Goal: Task Accomplishment & Management: Manage account settings

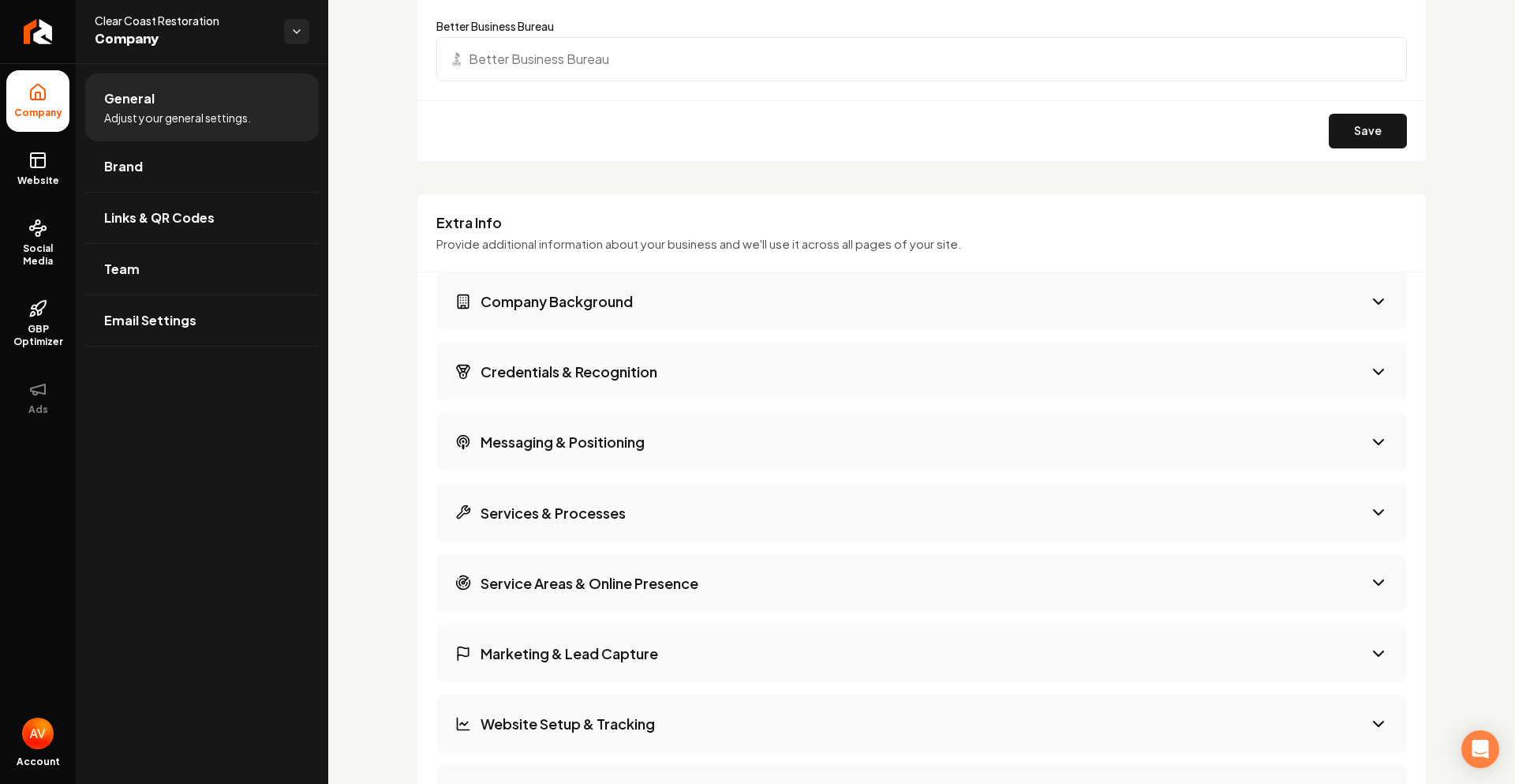
scroll to position [1819, 0]
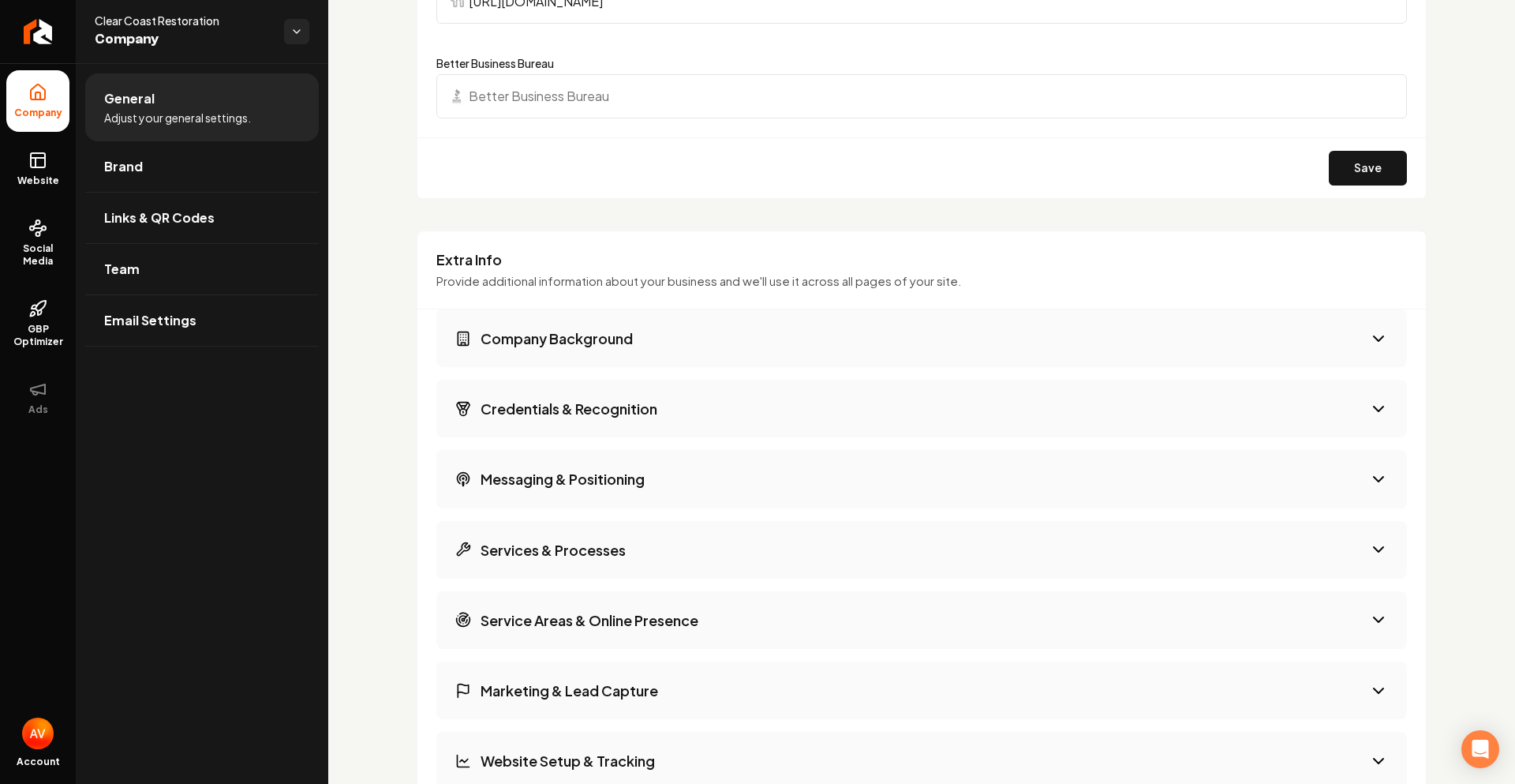
click at [636, 346] on button "Company Background" at bounding box center [922, 338] width 970 height 58
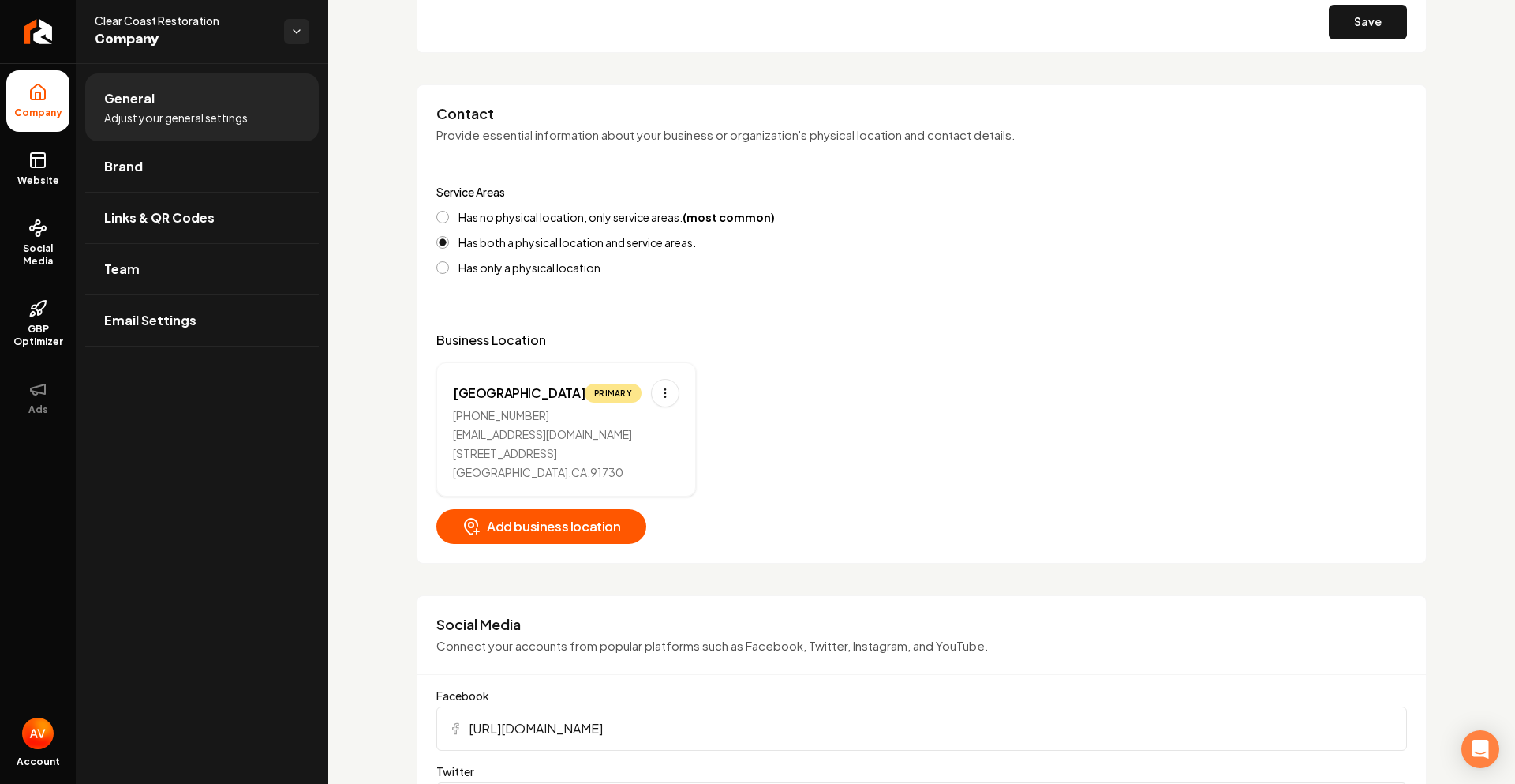
scroll to position [701, 0]
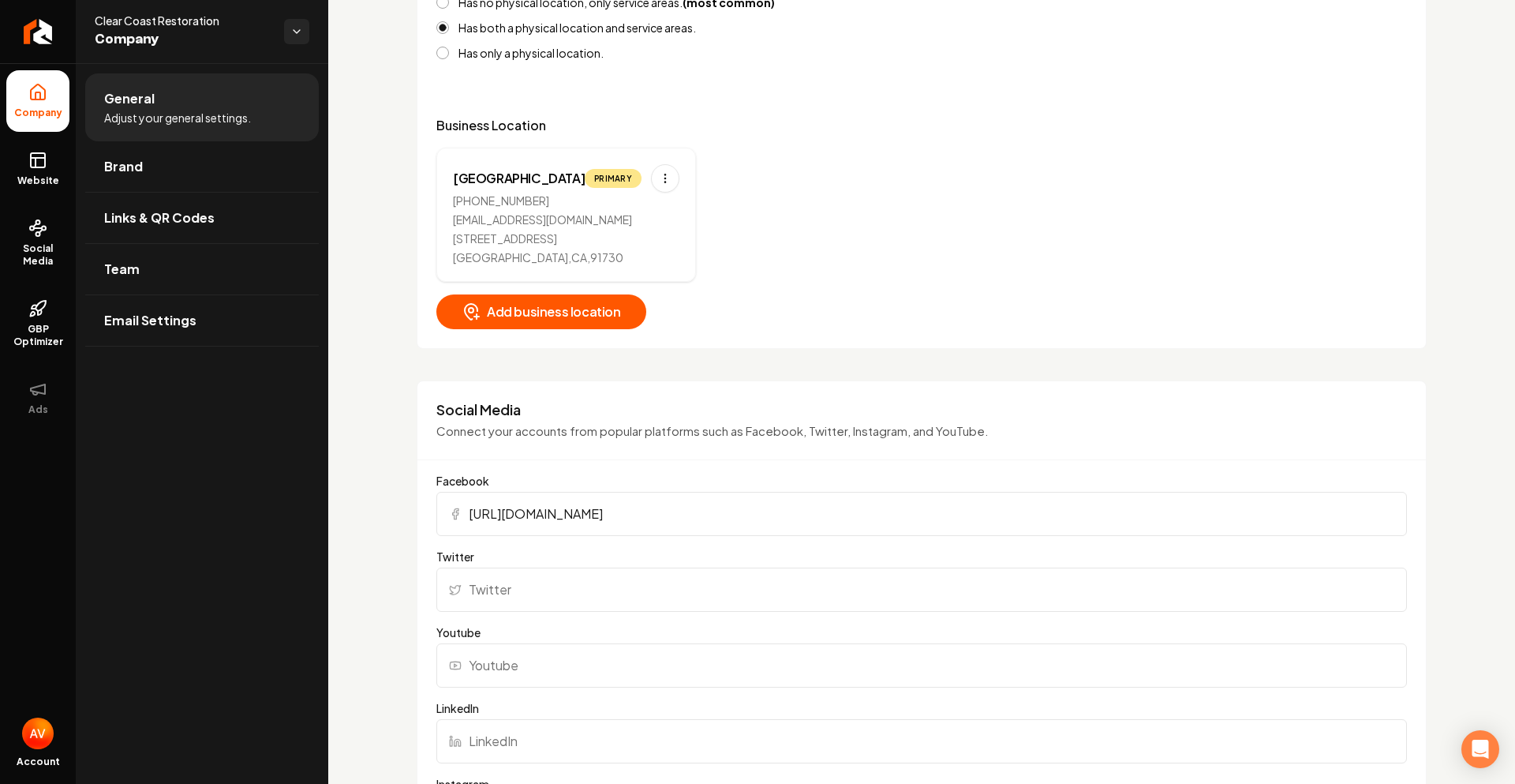
click at [203, 121] on span "Adjust your general settings." at bounding box center [177, 118] width 147 height 16
click at [6, 170] on link "Website" at bounding box center [38, 168] width 63 height 61
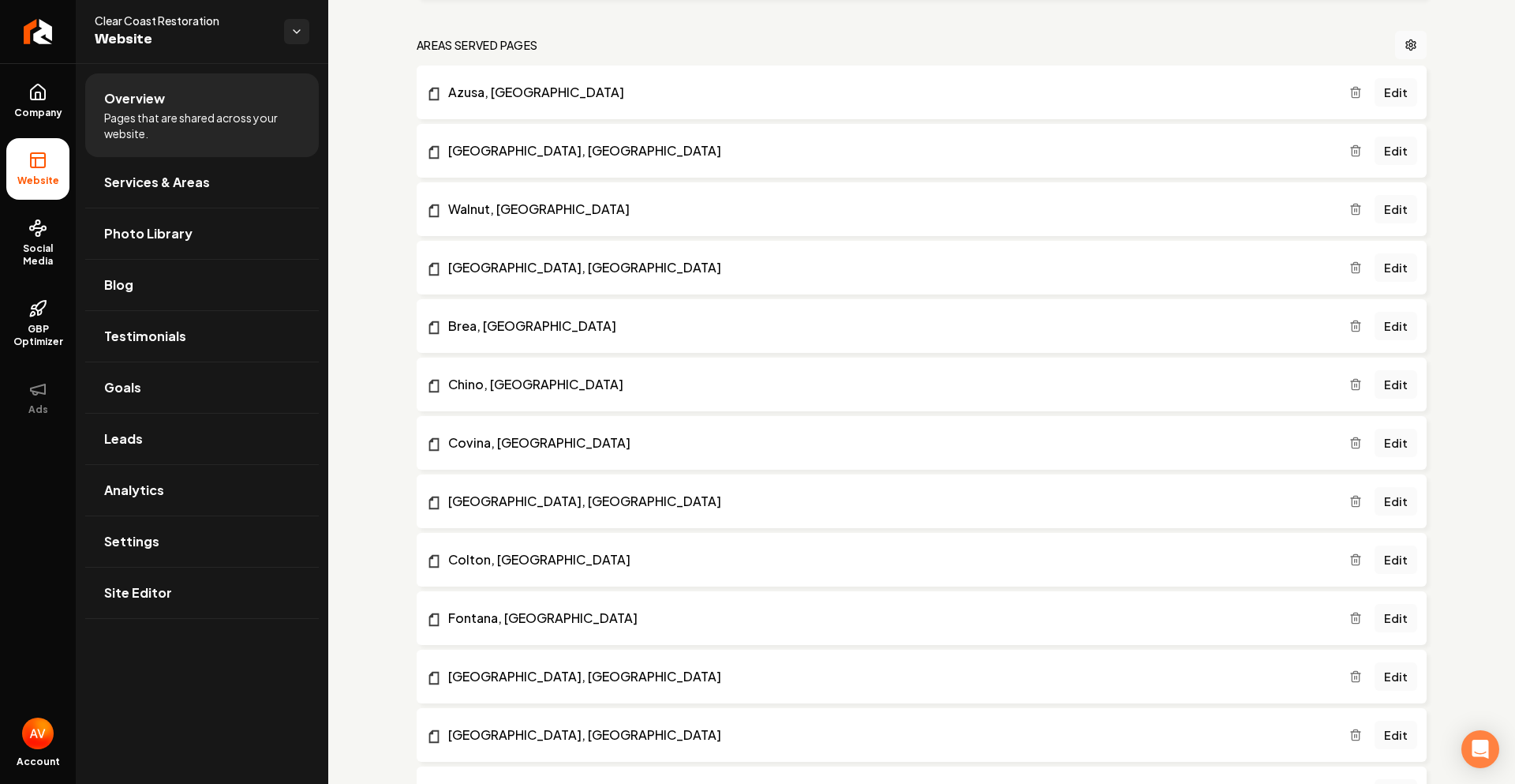
scroll to position [1184, 0]
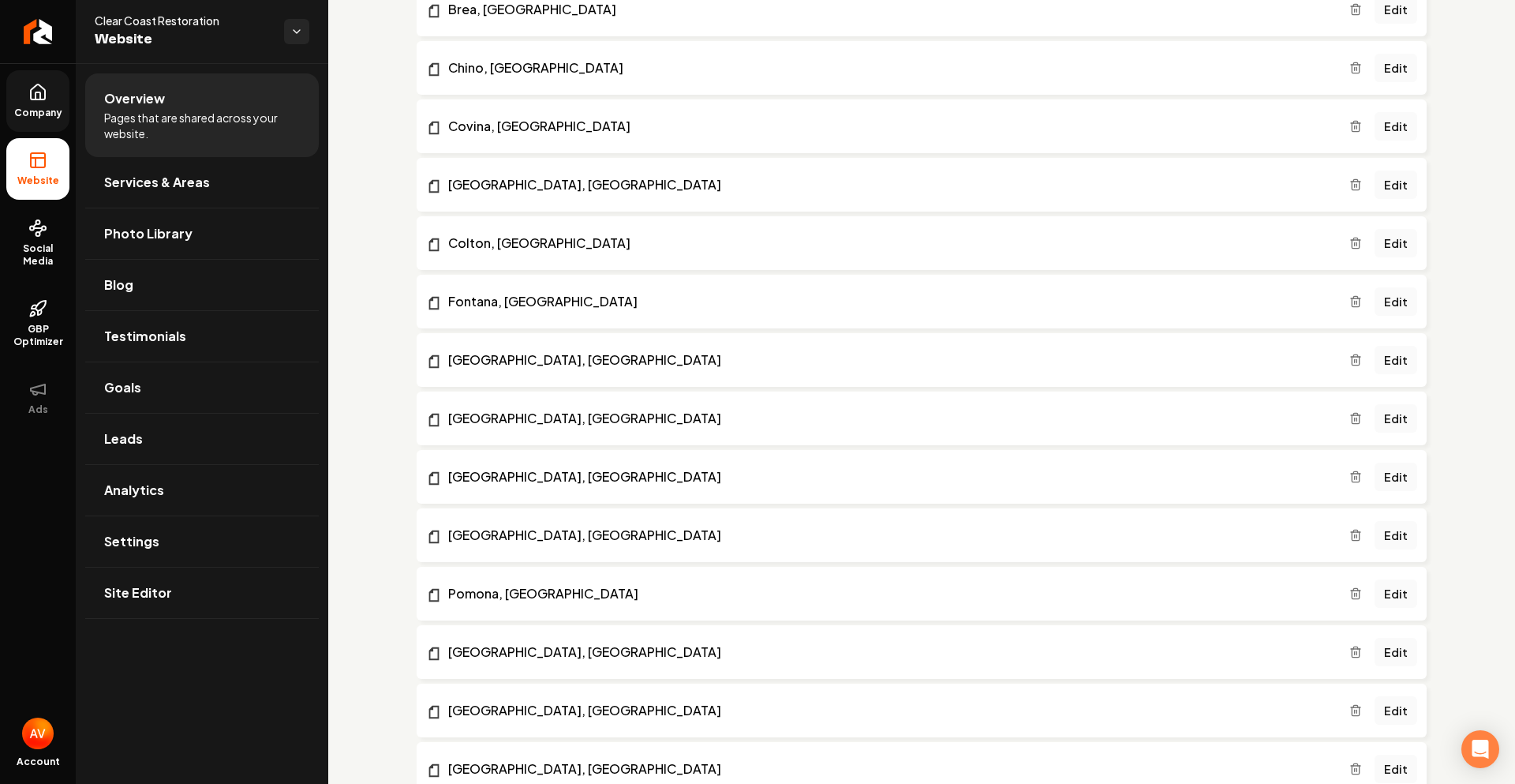
click at [14, 99] on link "Company" at bounding box center [38, 101] width 63 height 61
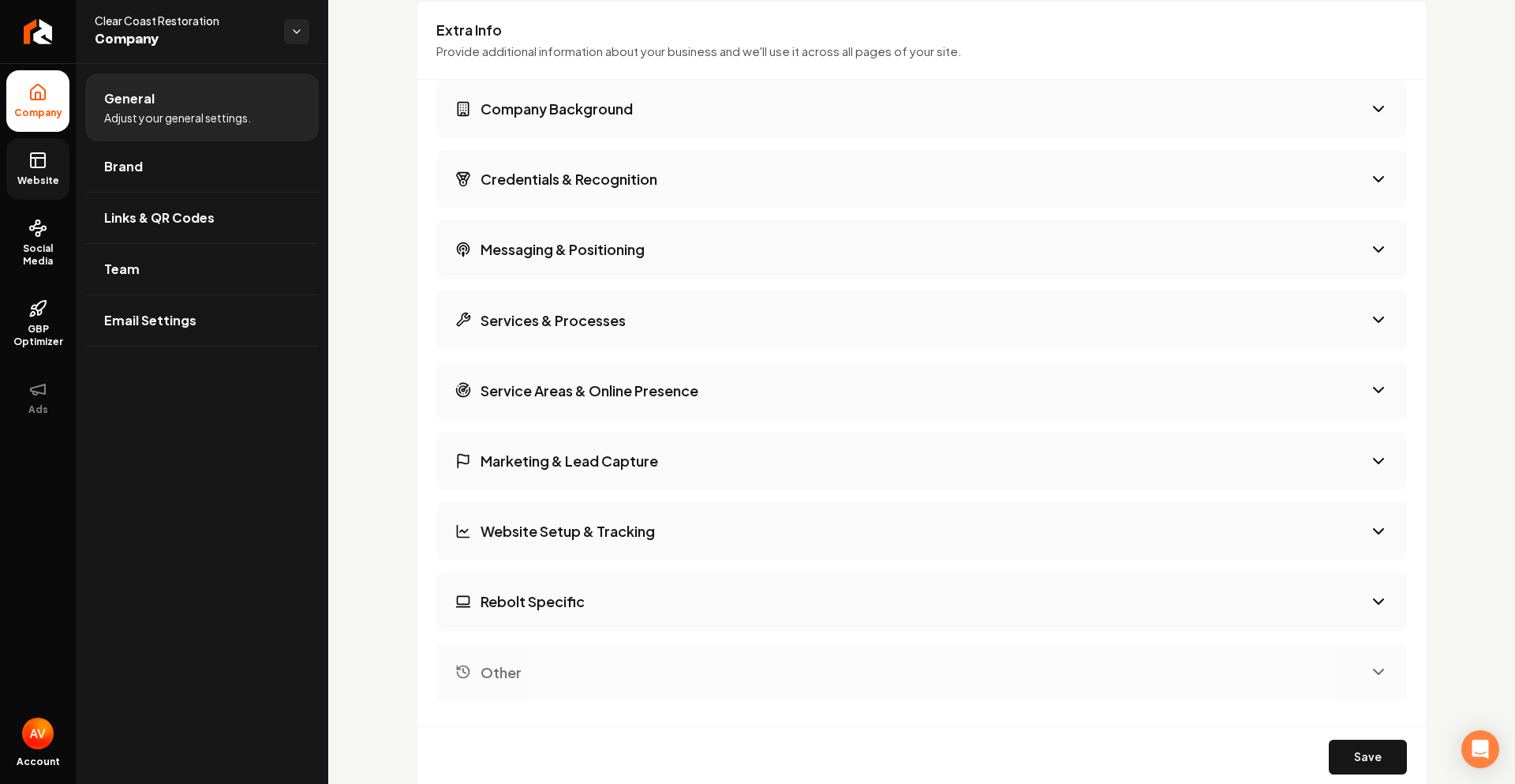
scroll to position [2052, 0]
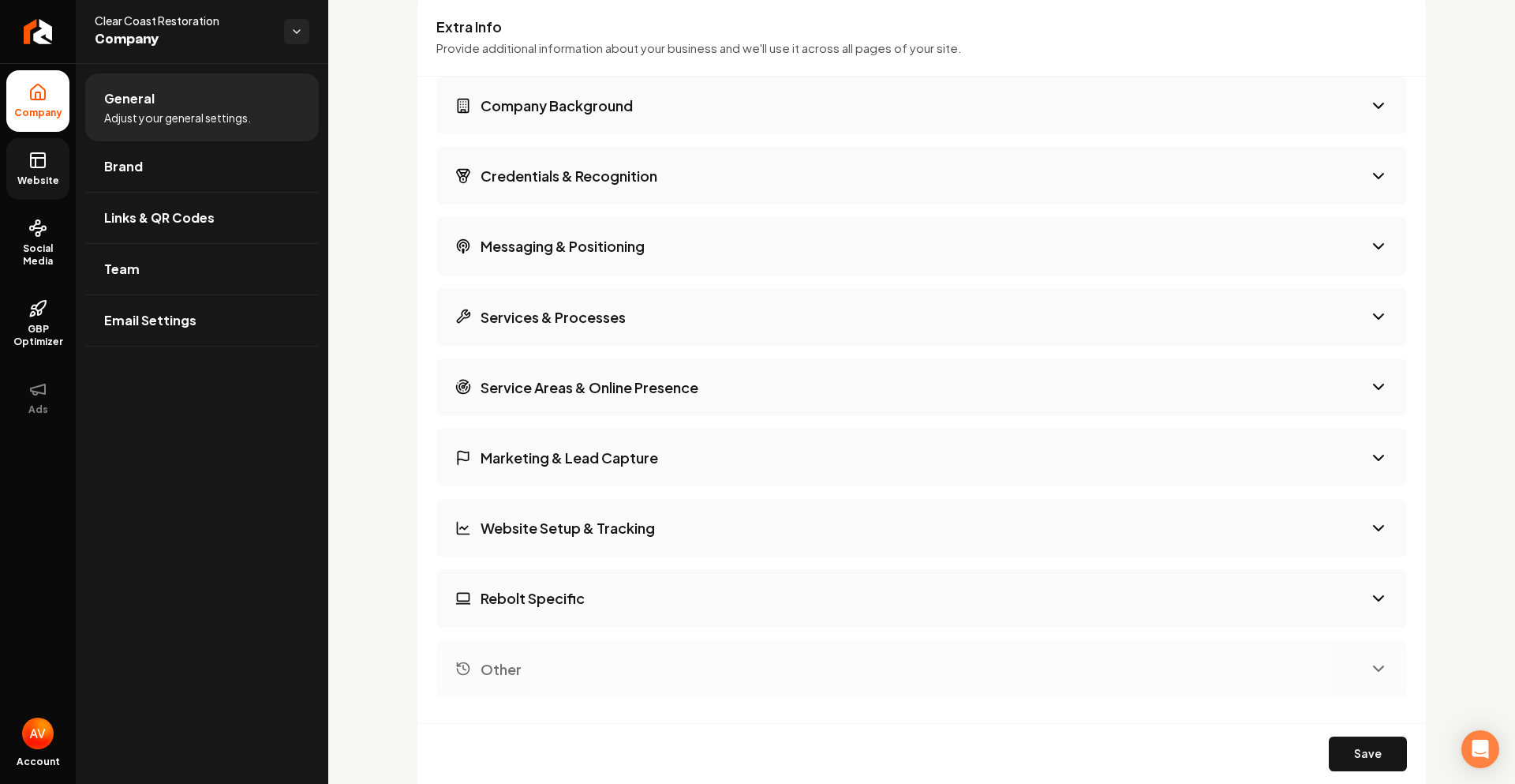
click at [726, 124] on button "Company Background" at bounding box center [922, 105] width 970 height 58
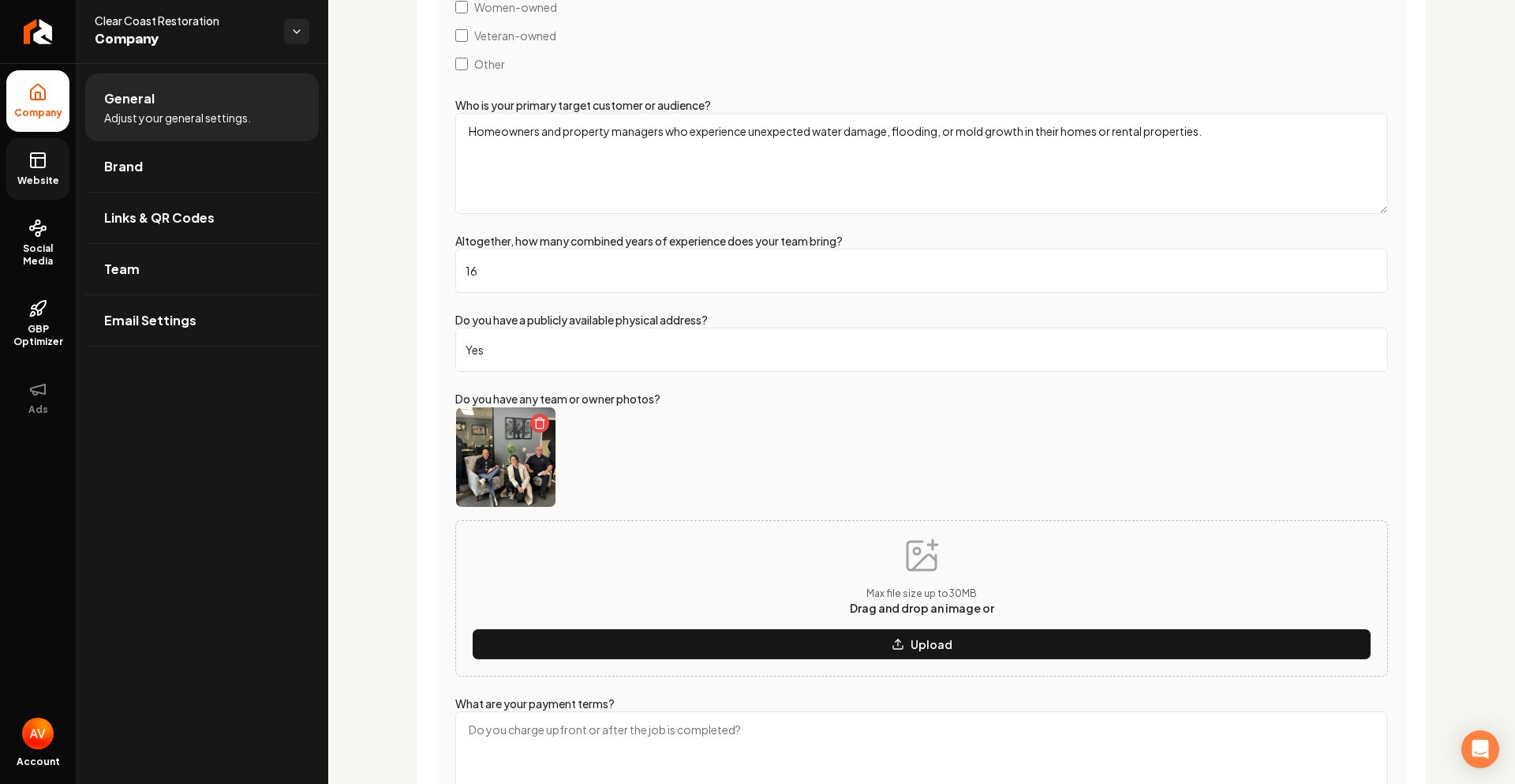
scroll to position [2447, 0]
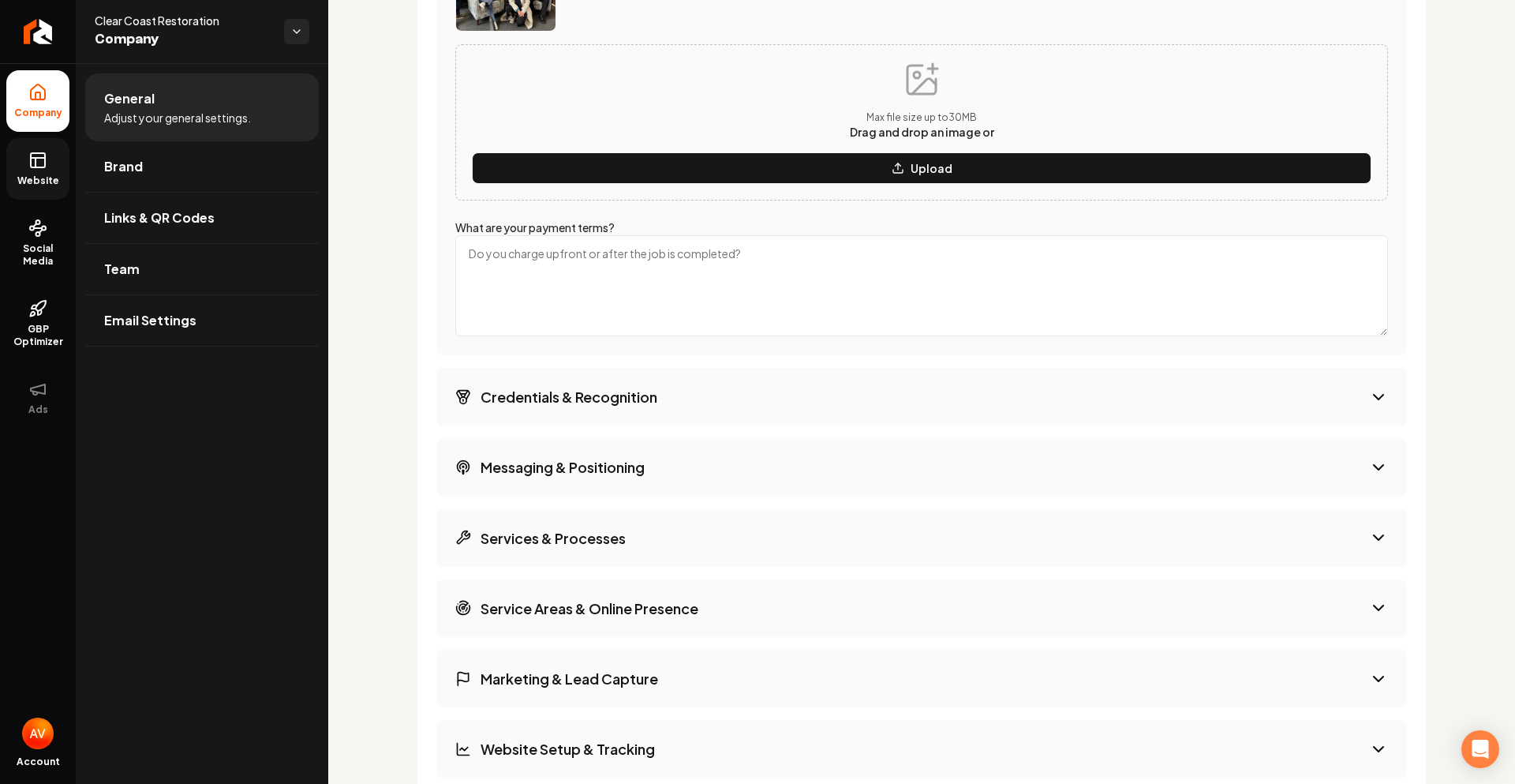
click at [647, 392] on h3 "Credentials & Recognition" at bounding box center [569, 397] width 176 height 20
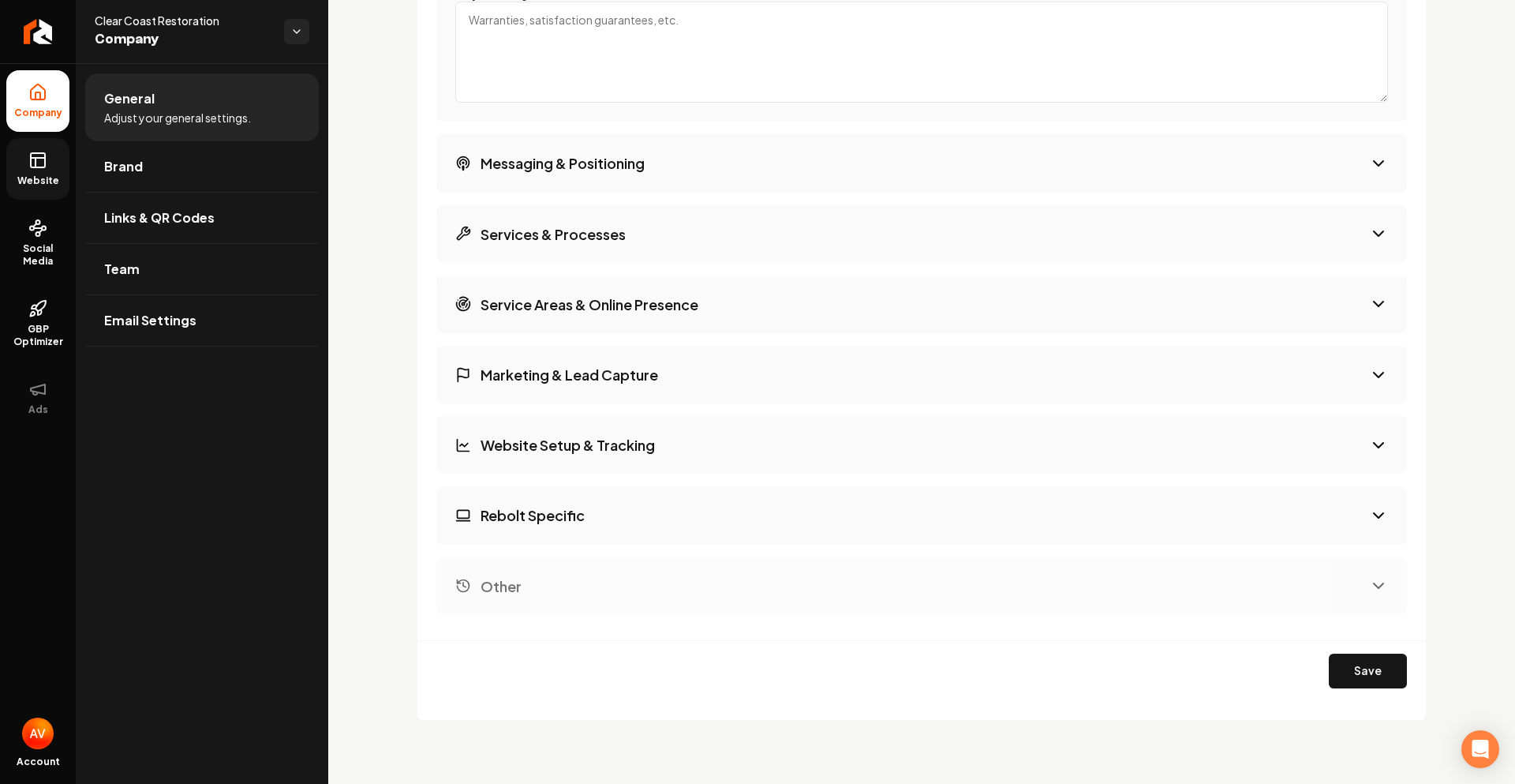
scroll to position [2135, 0]
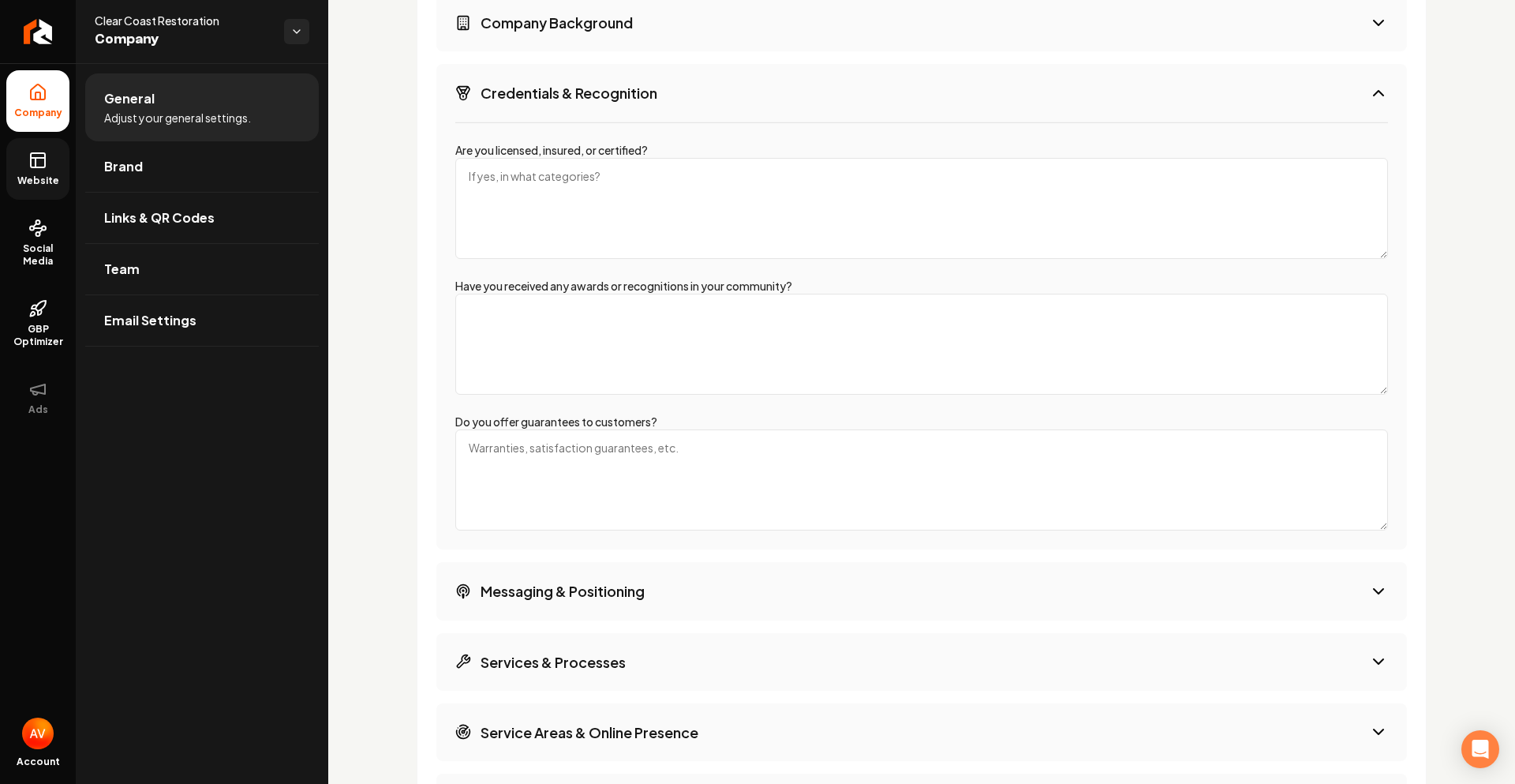
click at [565, 195] on textarea "Are you licensed, insured, or certified?" at bounding box center [922, 208] width 933 height 101
type textarea "i"
click at [551, 180] on textarea "IICRC certified, fully insured" at bounding box center [922, 208] width 933 height 101
click at [679, 184] on textarea "IICRC certified, and fully insured" at bounding box center [922, 208] width 933 height 101
type textarea "IICRC certified, and fully insured."
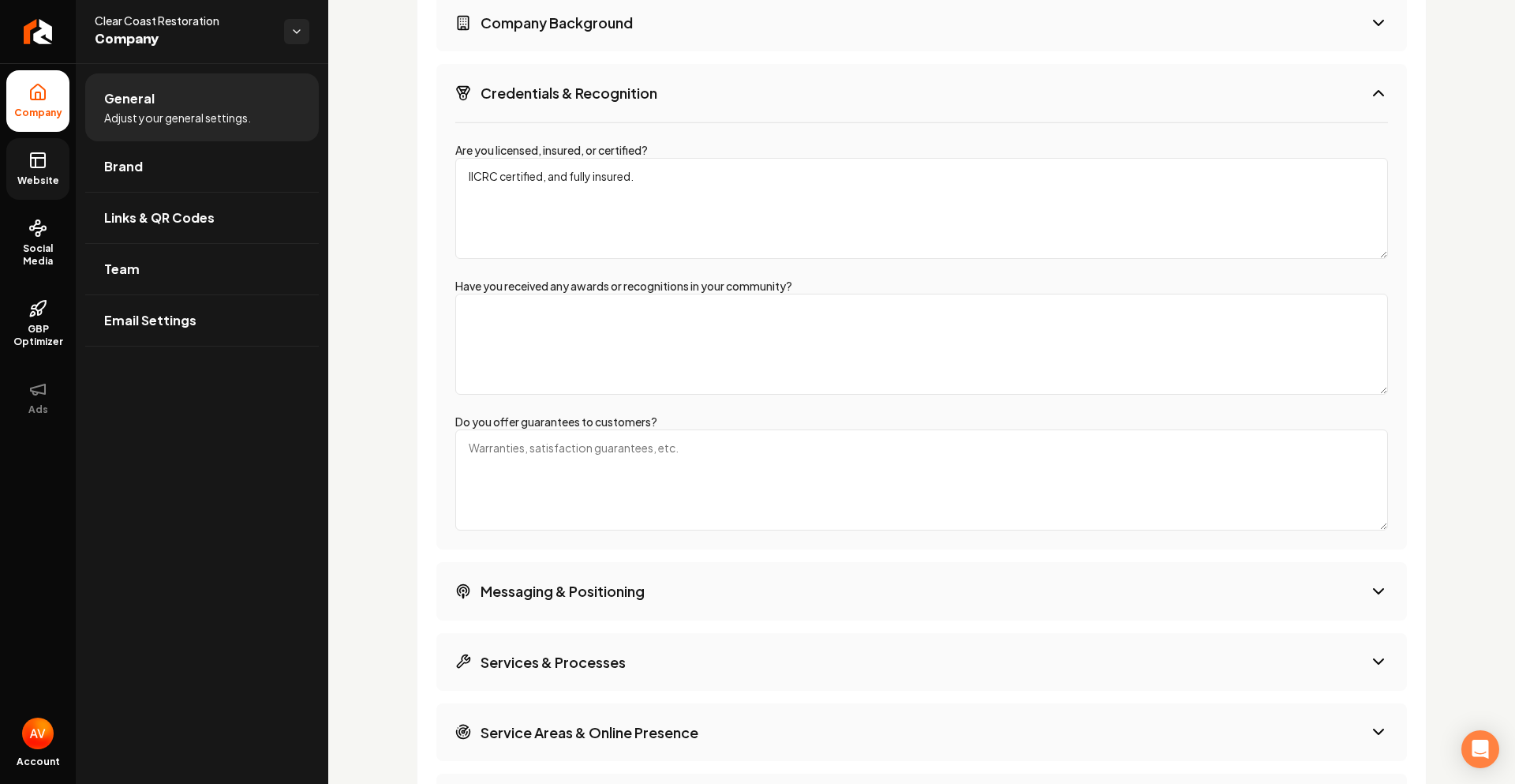
click at [643, 454] on textarea "Do you offer guarantees to customers?" at bounding box center [922, 480] width 933 height 101
type textarea "Lifetime warranty"
click at [720, 599] on button "Messaging & Positioning" at bounding box center [922, 590] width 970 height 58
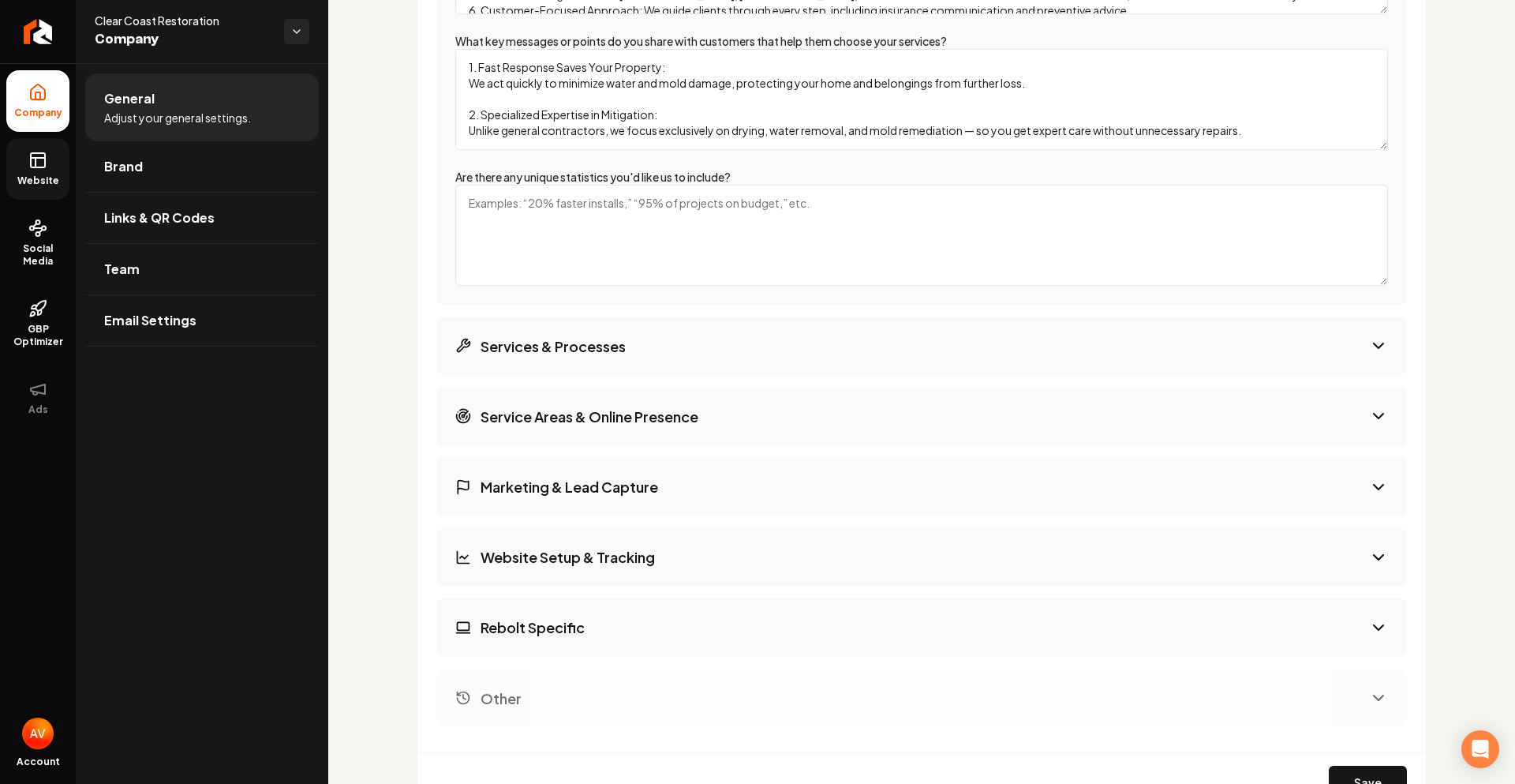
click at [639, 344] on button "Services & Processes" at bounding box center [922, 346] width 970 height 58
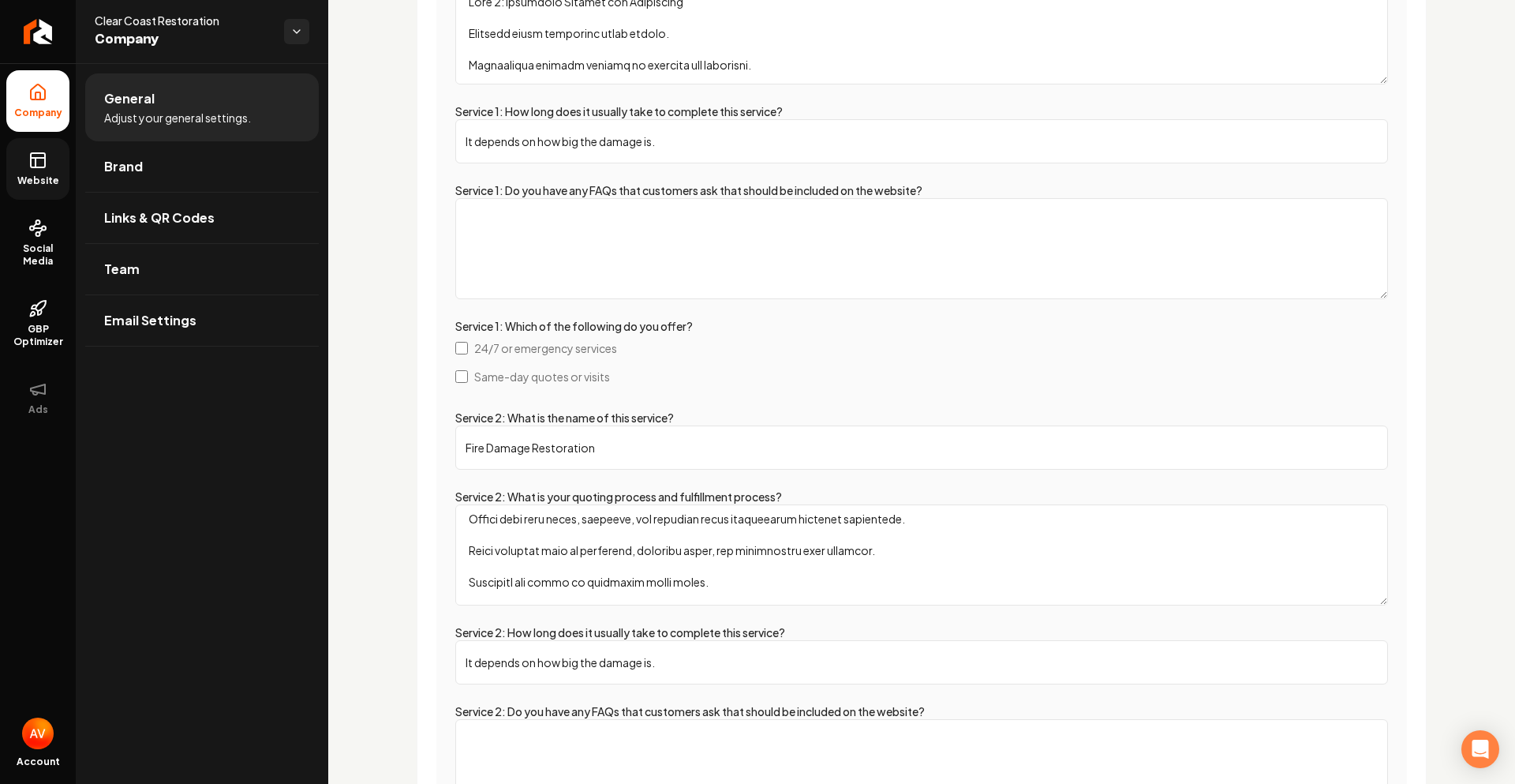
scroll to position [394, 0]
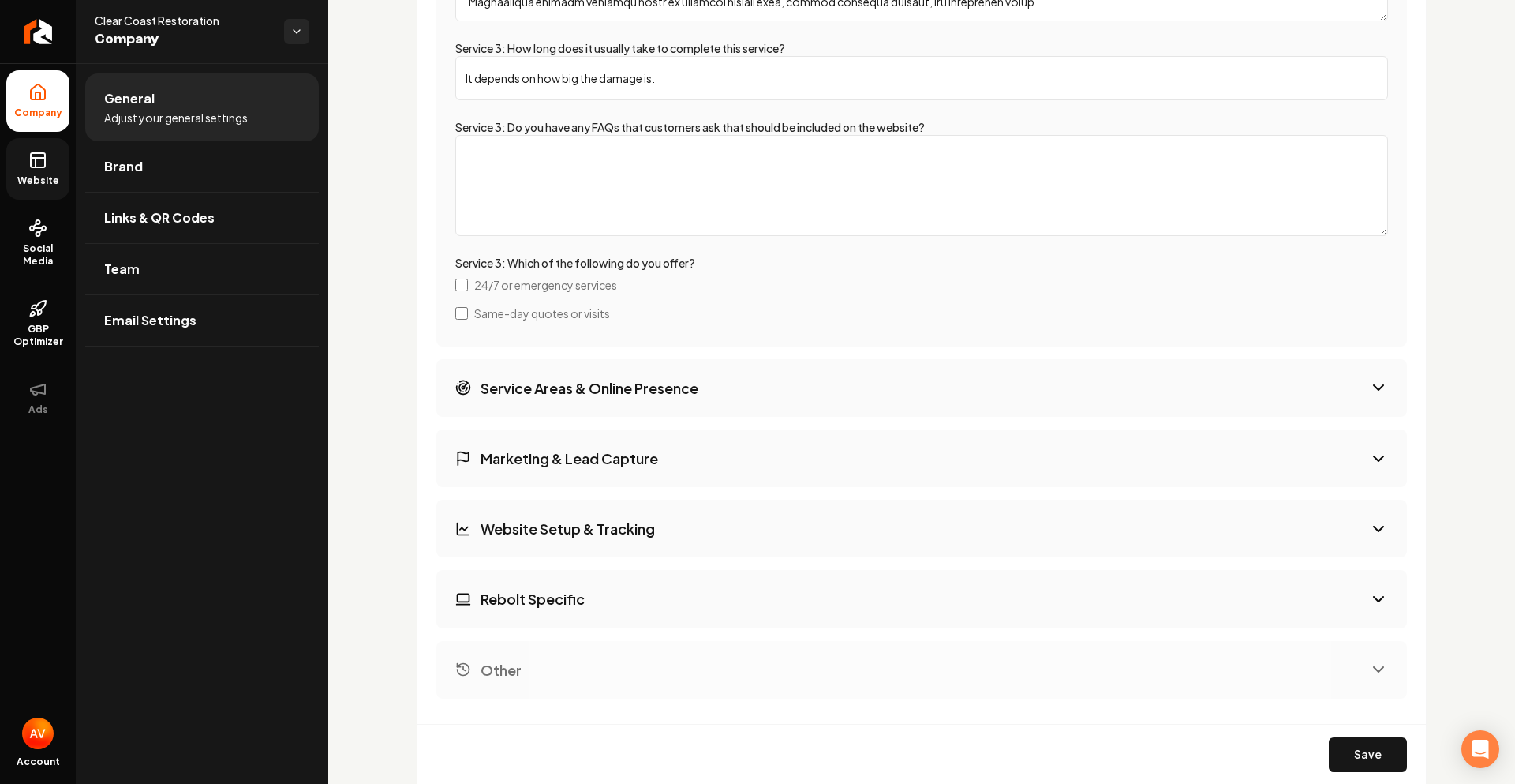
click at [639, 403] on button "Service Areas & Online Presence" at bounding box center [922, 388] width 970 height 58
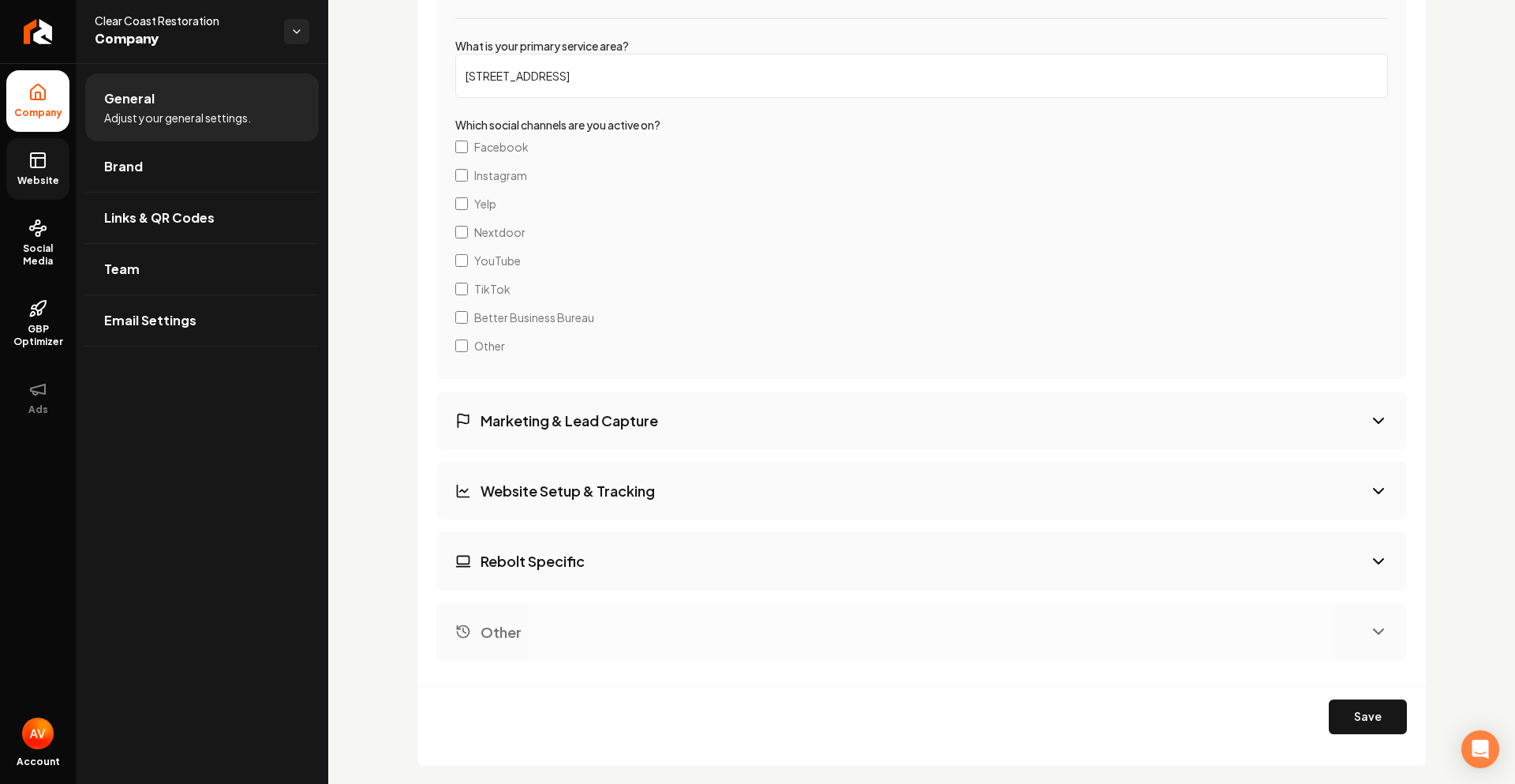
click at [650, 432] on button "Marketing & Lead Capture" at bounding box center [922, 420] width 970 height 58
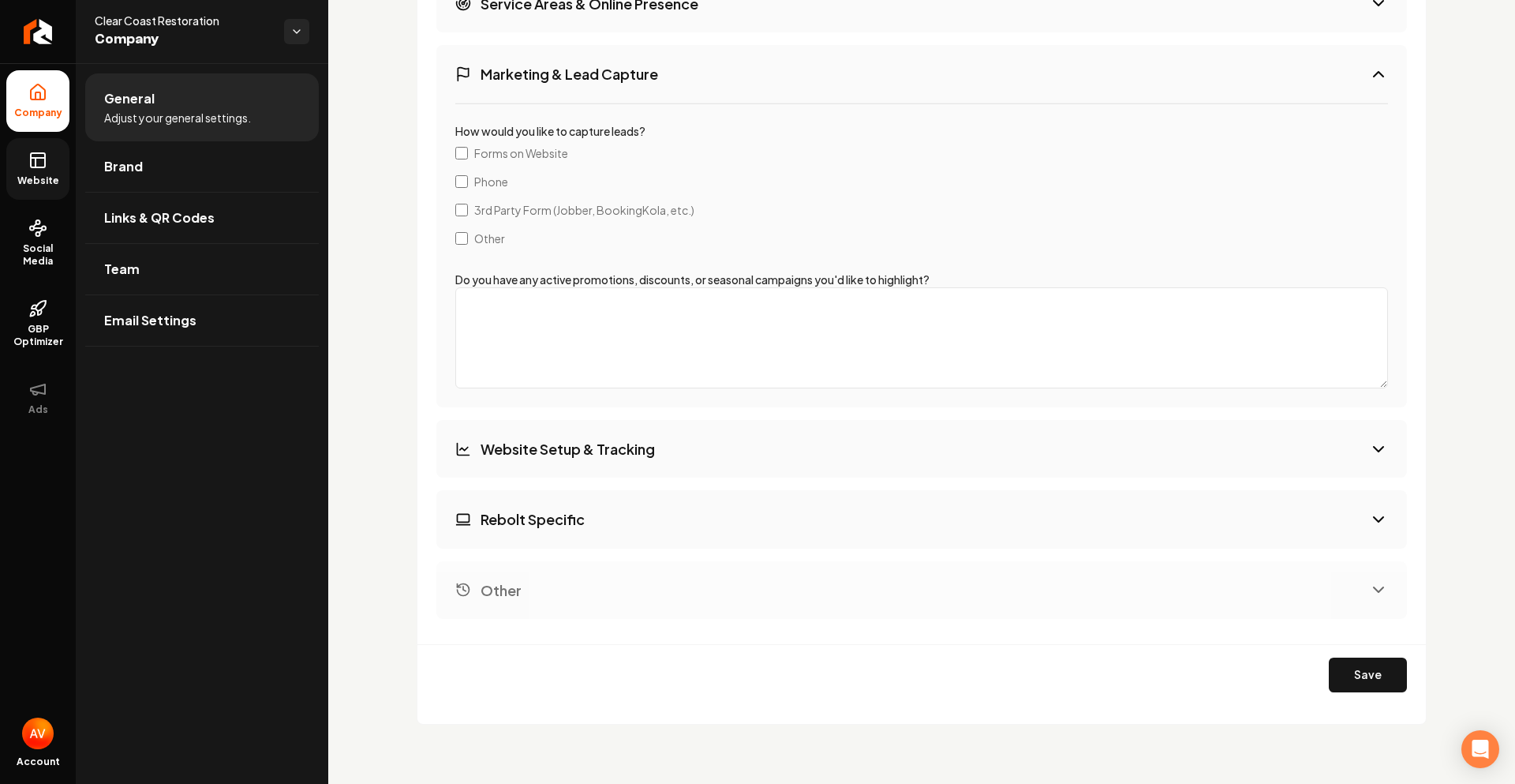
scroll to position [2439, 0]
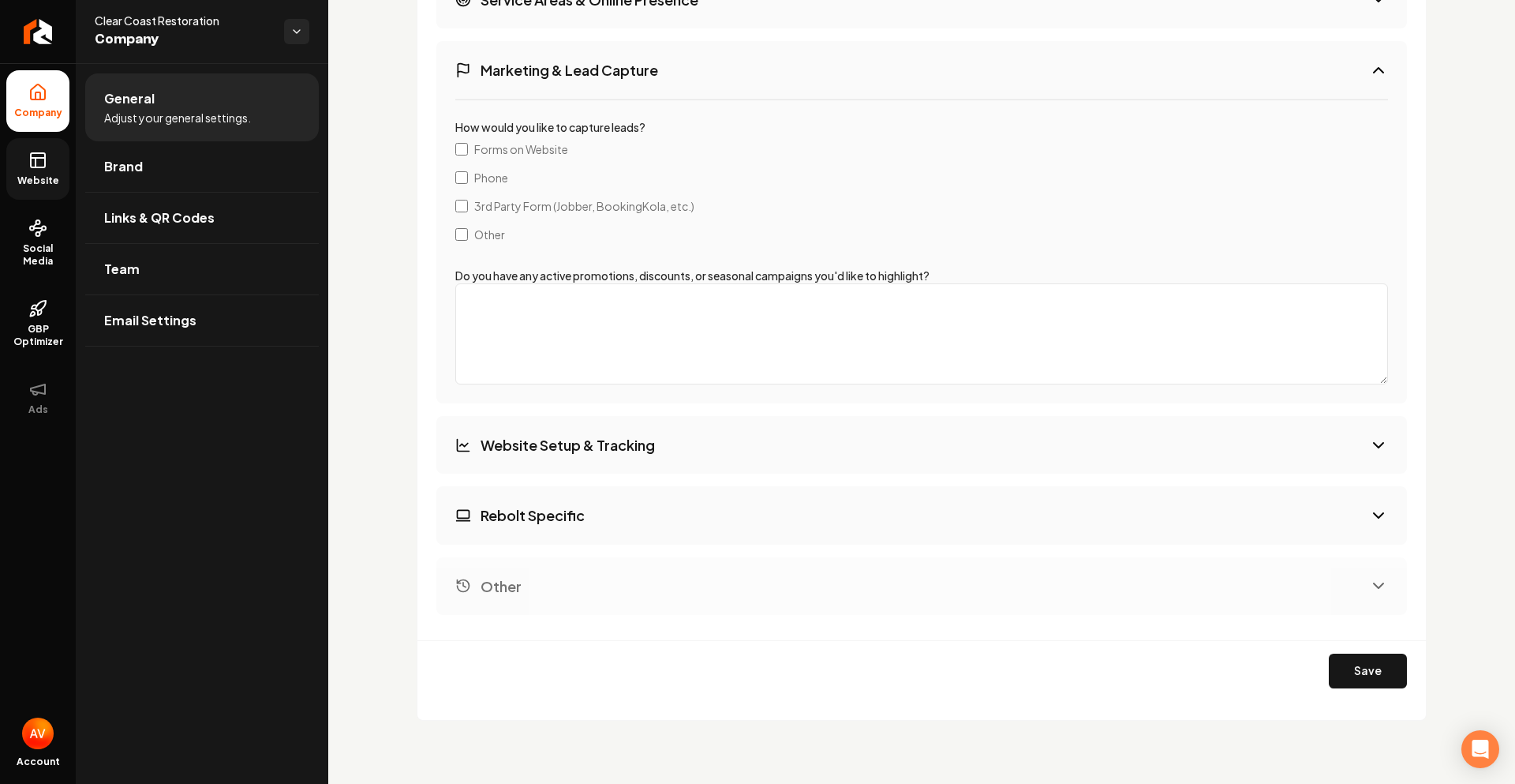
click at [633, 455] on h3 "Website Setup & Tracking" at bounding box center [568, 445] width 175 height 20
select select "**"
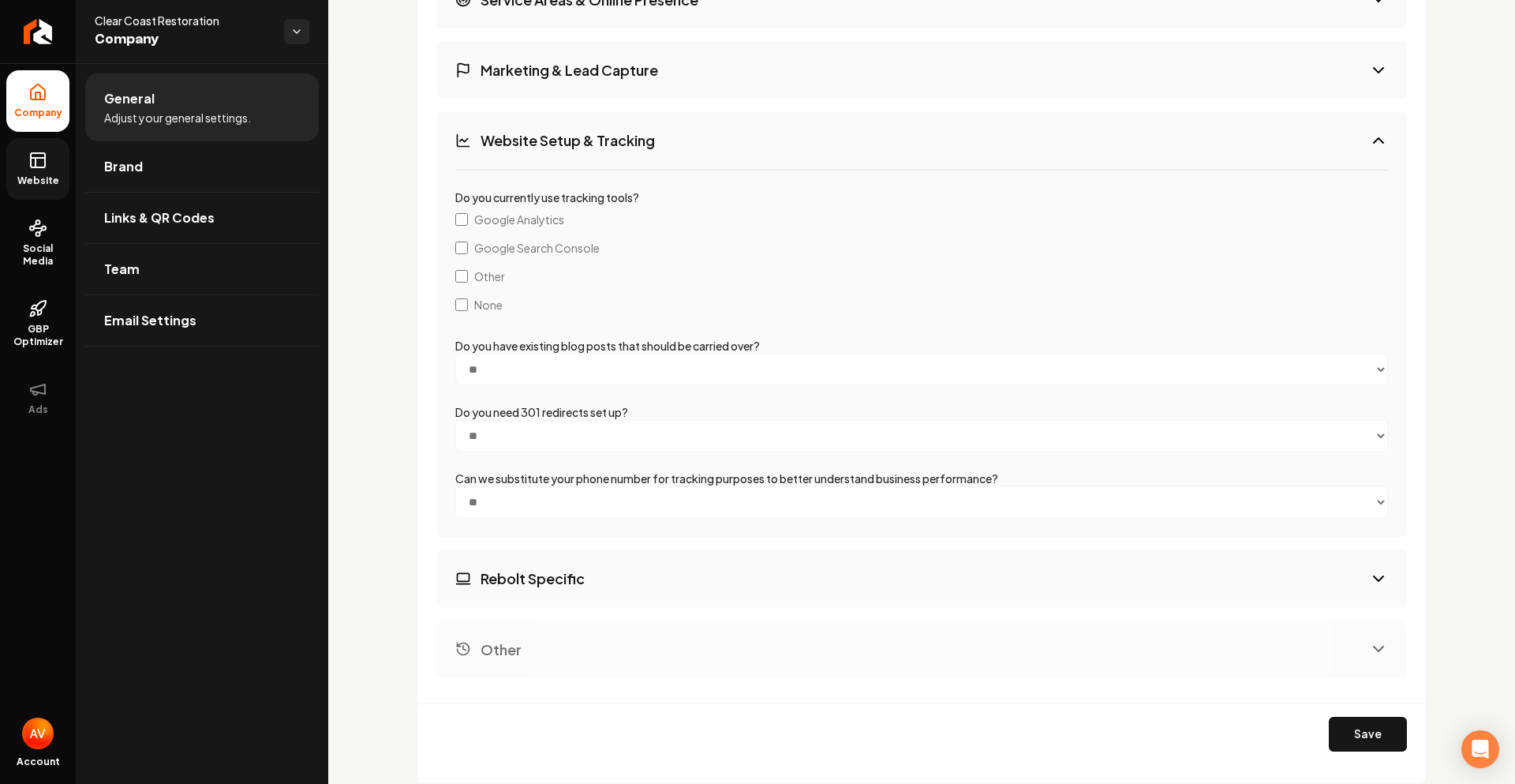
click at [582, 580] on h3 "Rebolt Specific" at bounding box center [533, 578] width 104 height 20
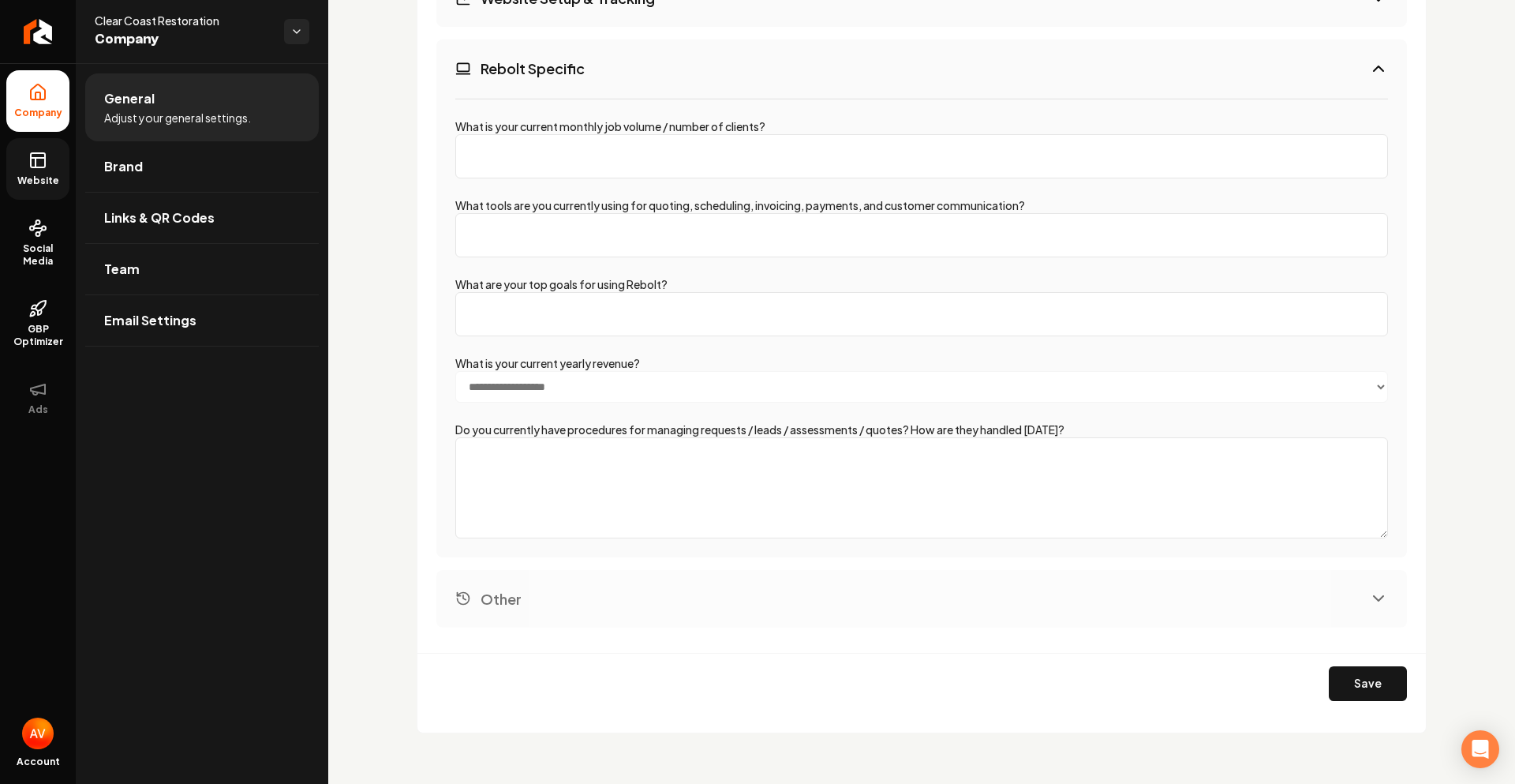
scroll to position [2594, 0]
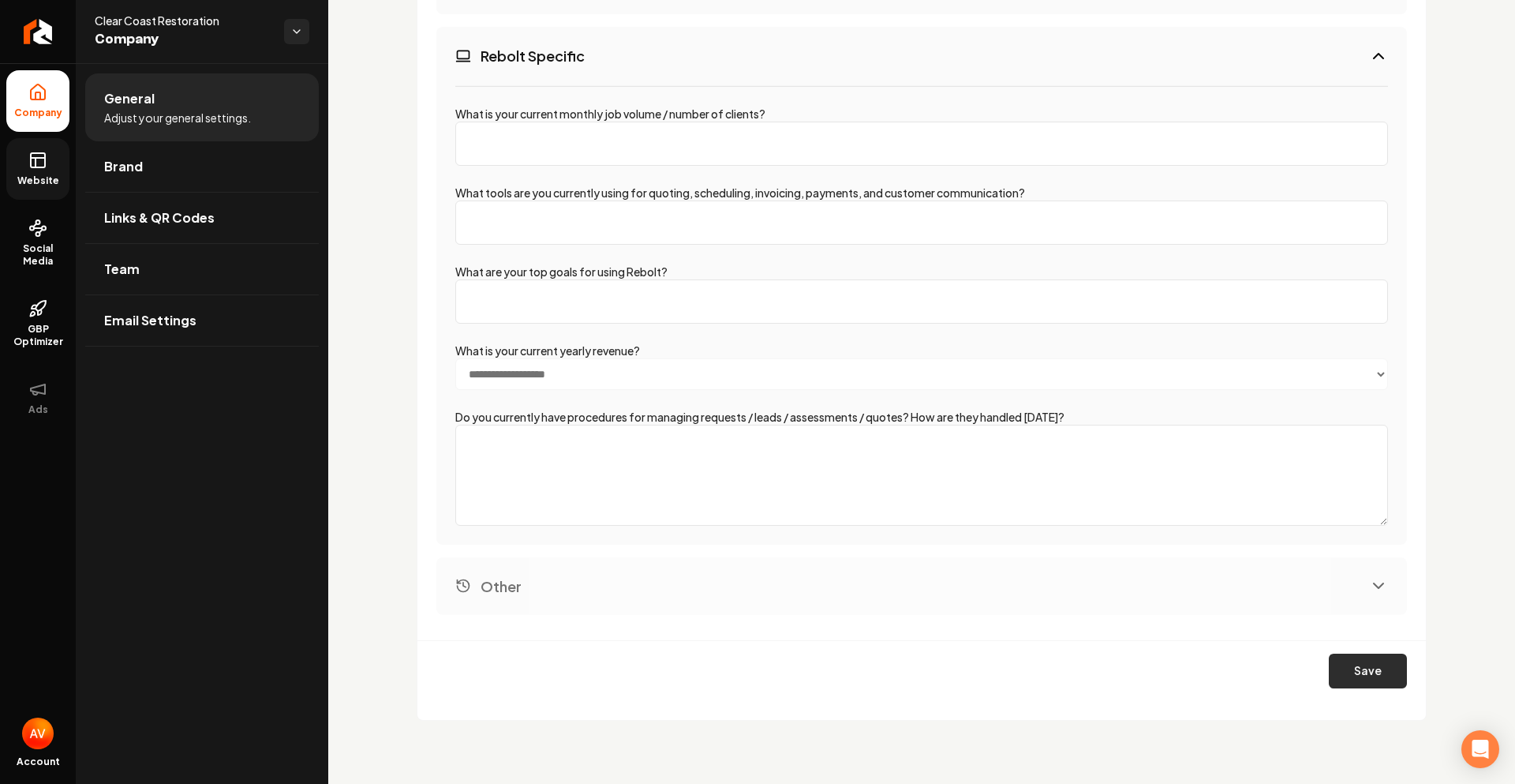
click at [1364, 680] on button "Save" at bounding box center [1368, 671] width 78 height 35
click at [1335, 670] on button "Save" at bounding box center [1368, 671] width 78 height 35
